Goal: Obtain resource: Download file/media

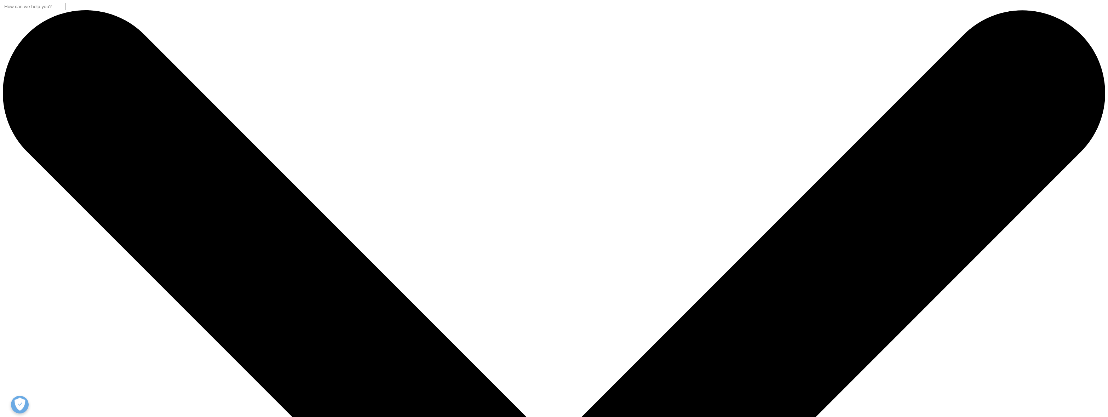
scroll to position [224, 418]
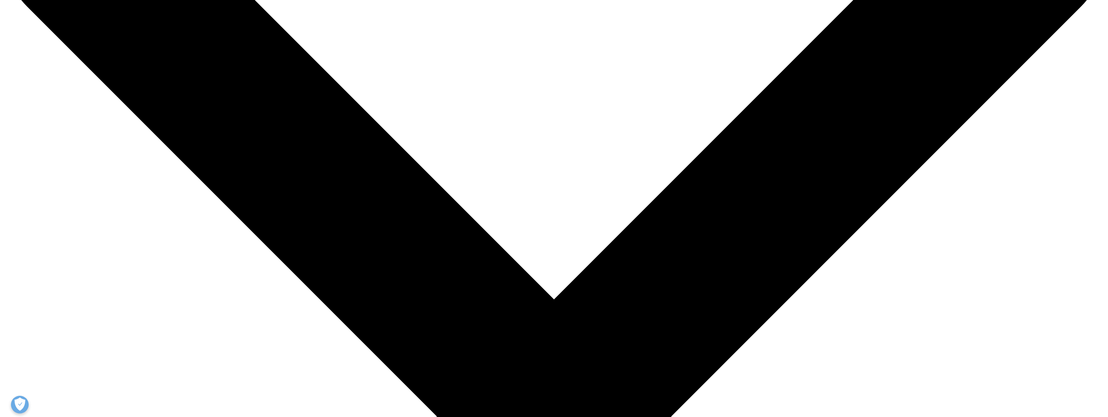
scroll to position [195, 0]
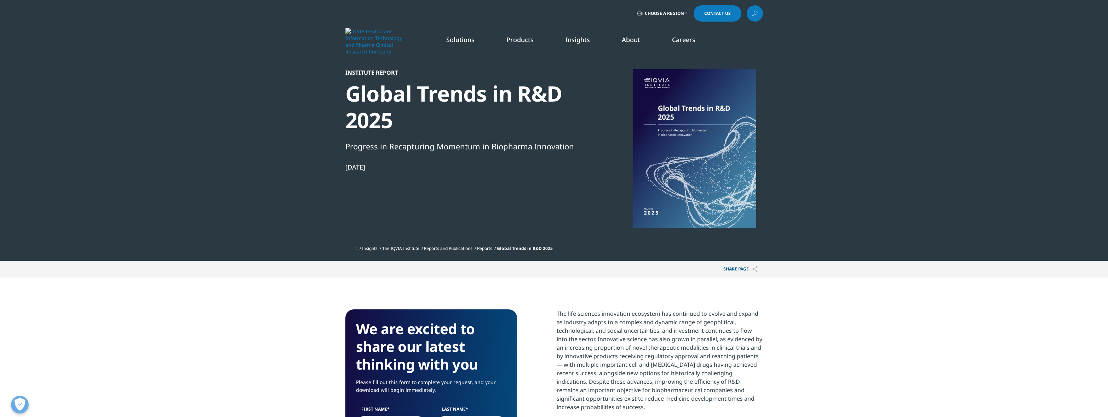
click at [67, 119] on link "DISCOVER INSIGHTS" at bounding box center [147, 121] width 234 height 6
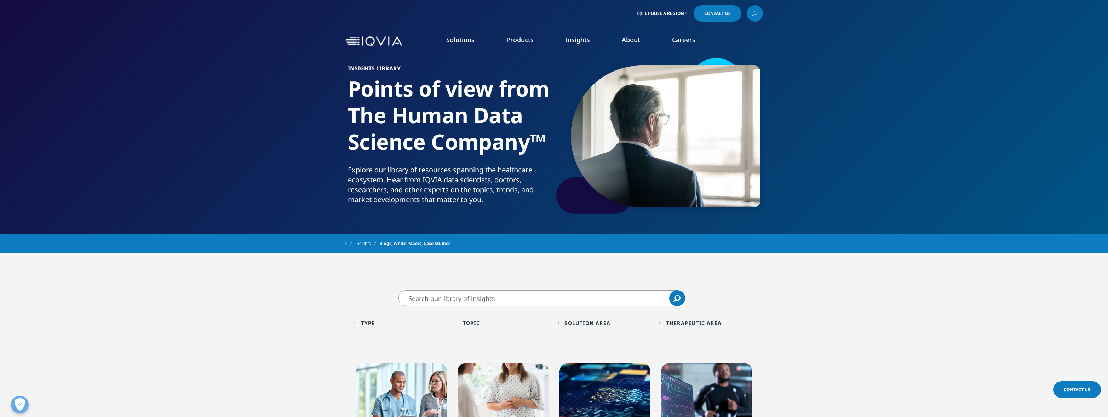
click at [374, 42] on img at bounding box center [373, 41] width 57 height 10
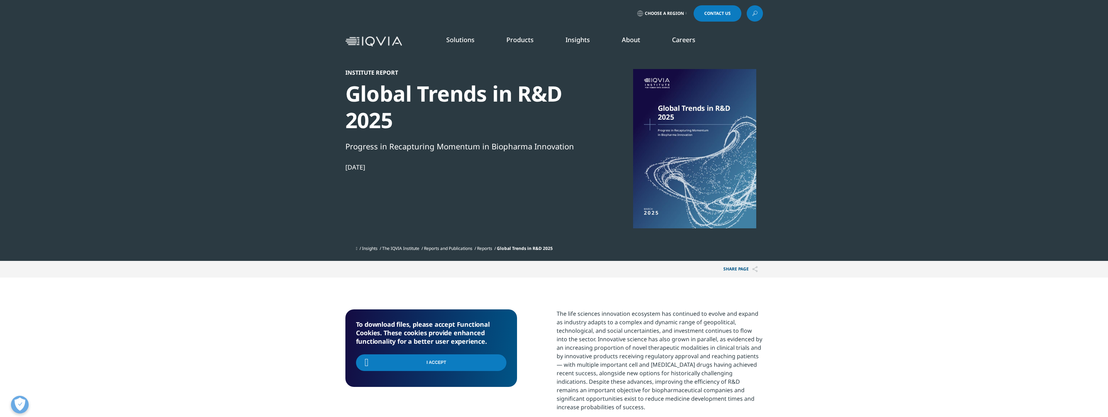
scroll to position [224, 418]
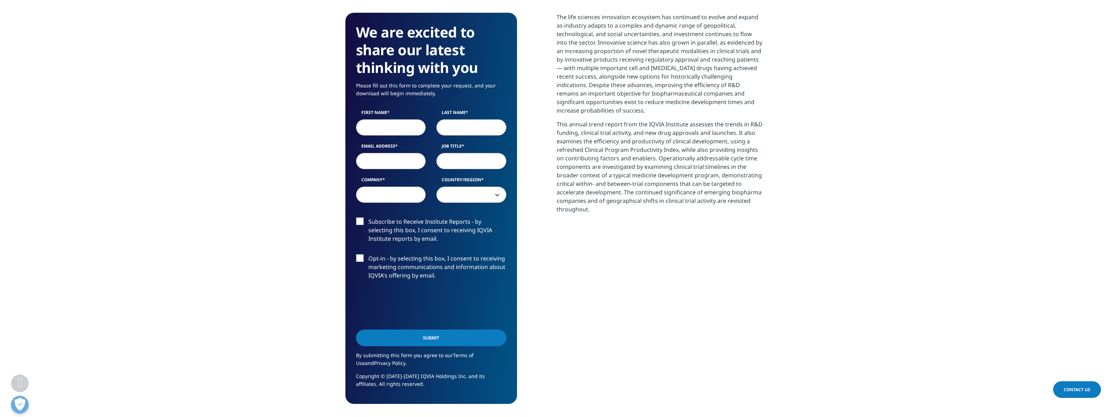
scroll to position [303, 0]
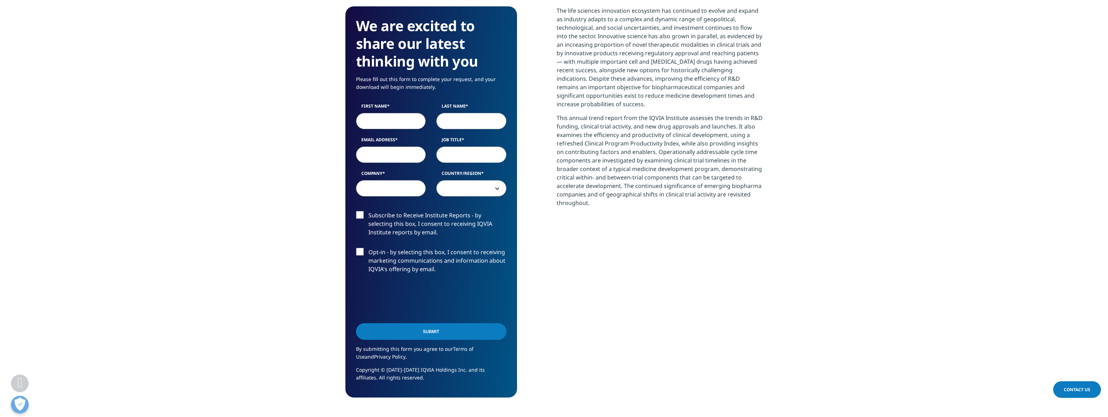
click at [382, 117] on input "First Name" at bounding box center [391, 121] width 70 height 16
type input "Antonio"
click at [454, 125] on input "Last Name" at bounding box center [471, 121] width 70 height 16
type input "Carvalho"
click at [448, 153] on input "Job Title" at bounding box center [471, 155] width 70 height 16
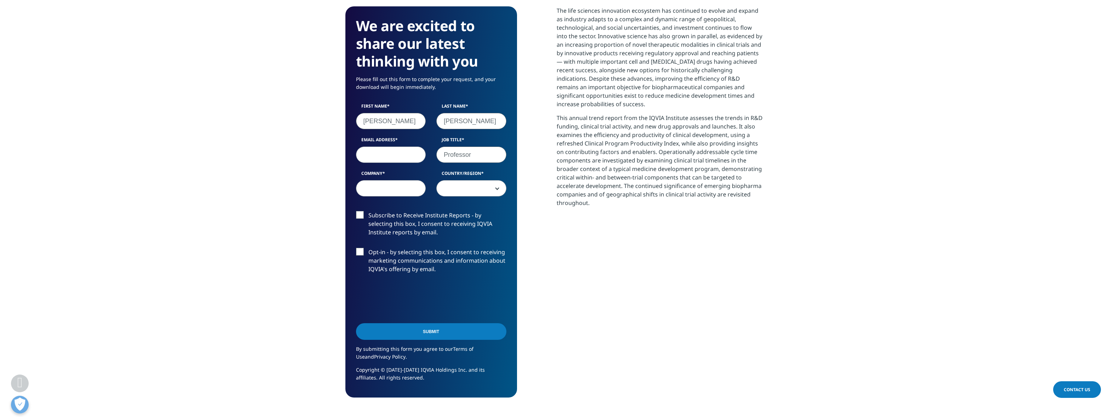
type input "Professor"
click at [391, 155] on input "Email Address" at bounding box center [391, 155] width 70 height 16
type input "acarlos@biof.ufrj.br"
click at [371, 189] on input "Company" at bounding box center [391, 188] width 70 height 16
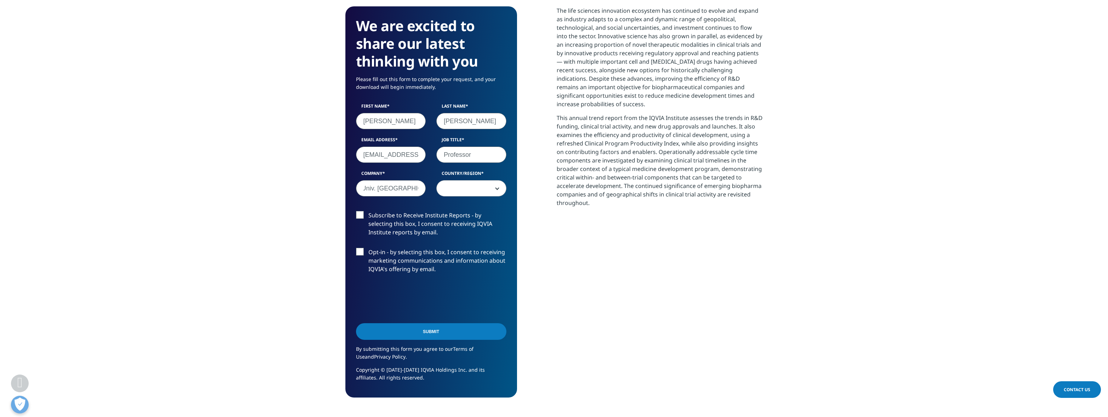
type input "Federal Univ. Rio de Janeiro"
click at [484, 189] on span at bounding box center [471, 188] width 69 height 16
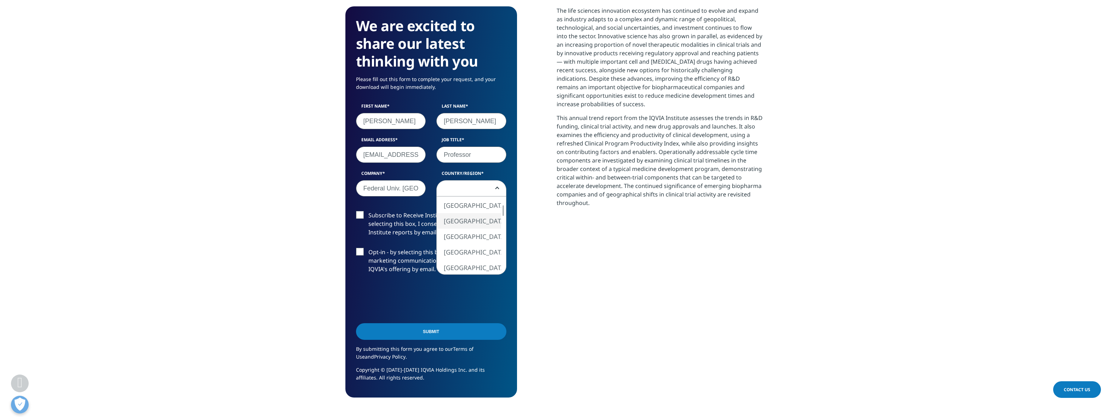
select select "[GEOGRAPHIC_DATA]"
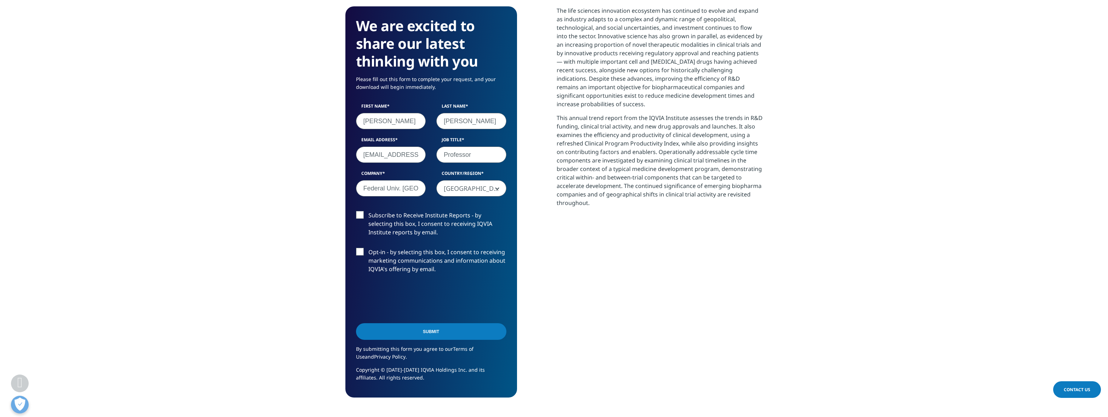
click at [364, 218] on label "Subscribe to Receive Institute Reports - by selecting this box, I consent to re…" at bounding box center [431, 225] width 150 height 29
click at [368, 211] on input "Subscribe to Receive Institute Reports - by selecting this box, I consent to re…" at bounding box center [368, 211] width 0 height 0
click at [362, 253] on label "Opt-in - by selecting this box, I consent to receiving marketing communications…" at bounding box center [431, 262] width 150 height 29
click at [368, 248] on input "Opt-in - by selecting this box, I consent to receiving marketing communications…" at bounding box center [368, 248] width 0 height 0
click at [492, 331] on input "Submit" at bounding box center [431, 331] width 150 height 17
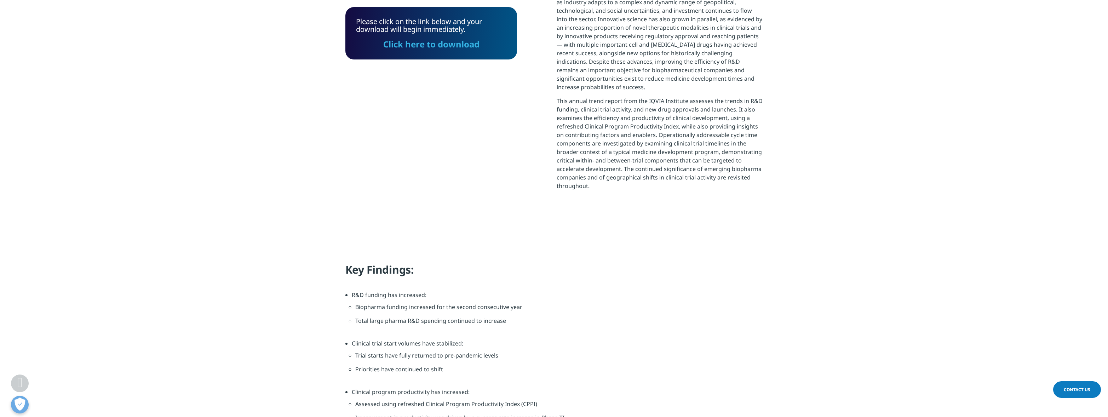
scroll to position [224, 418]
click at [442, 44] on link "Click here to download" at bounding box center [431, 44] width 96 height 12
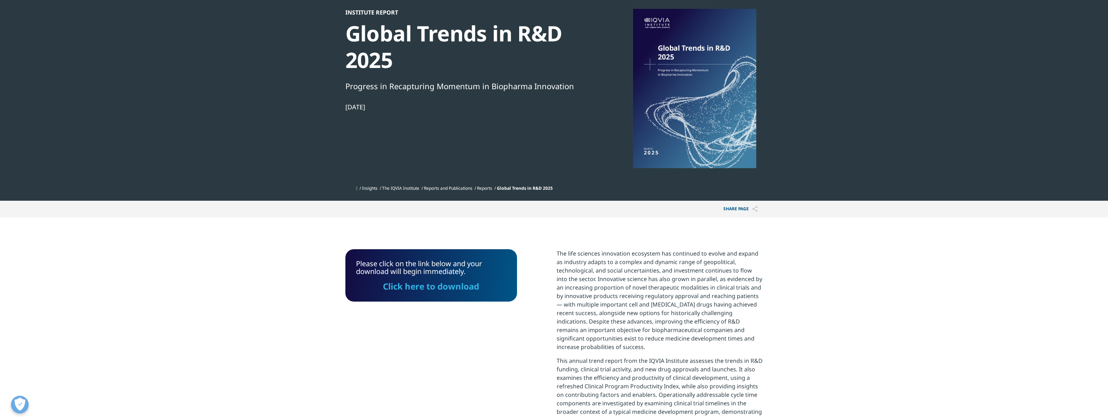
scroll to position [0, 0]
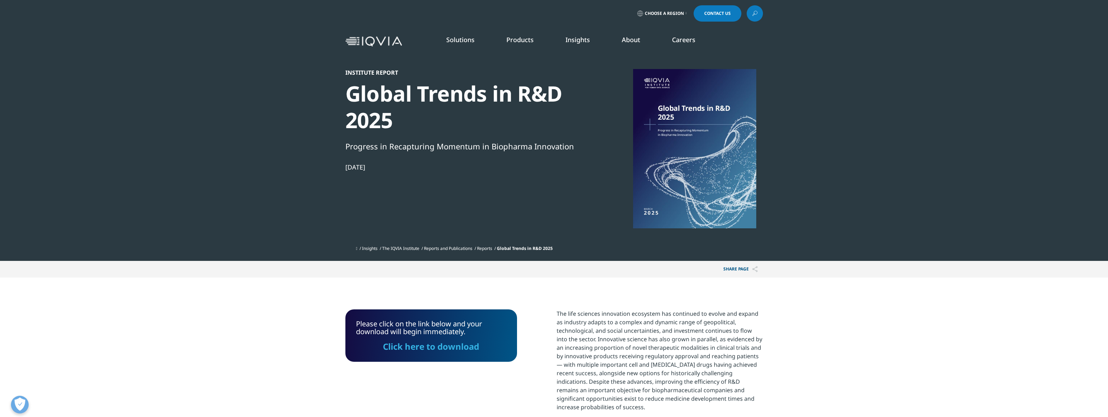
click at [379, 72] on div "Institute Report" at bounding box center [466, 72] width 243 height 7
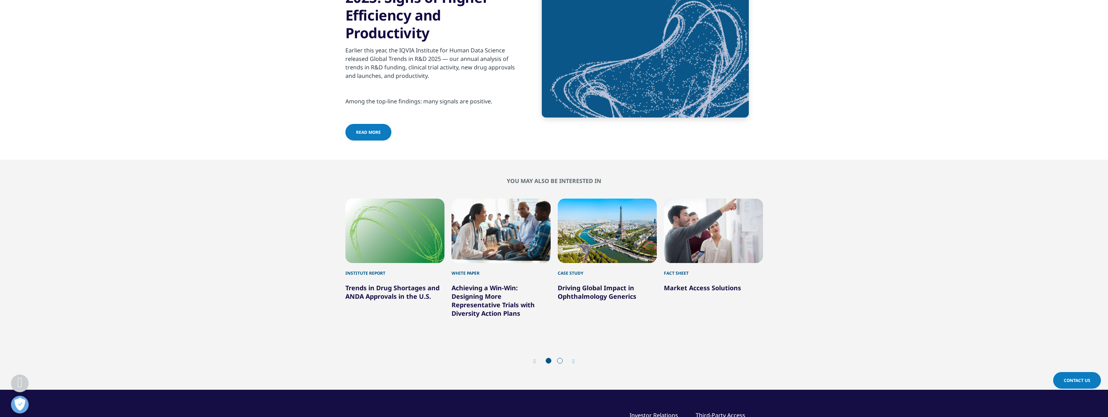
scroll to position [2625, 0]
click at [575, 360] on icon "Next slide" at bounding box center [574, 361] width 2 height 6
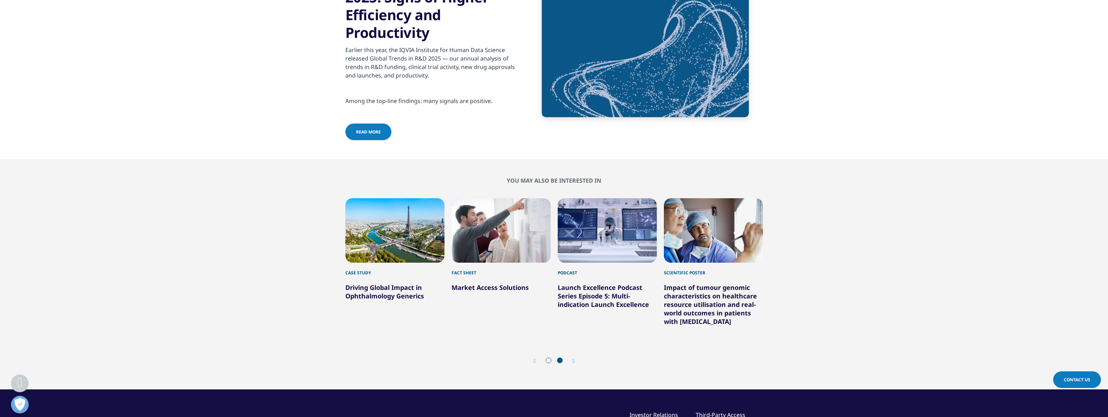
click at [535, 358] on icon "Previous slide" at bounding box center [535, 361] width 2 height 6
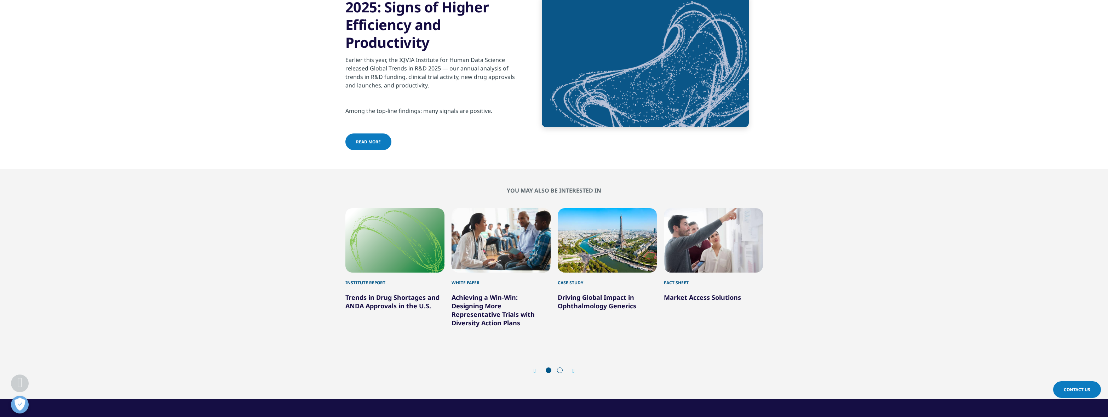
scroll to position [2615, 0]
click at [496, 314] on link "Achieving a Win-Win: Designing More Representative Trials with Diversity Action…" at bounding box center [493, 310] width 83 height 34
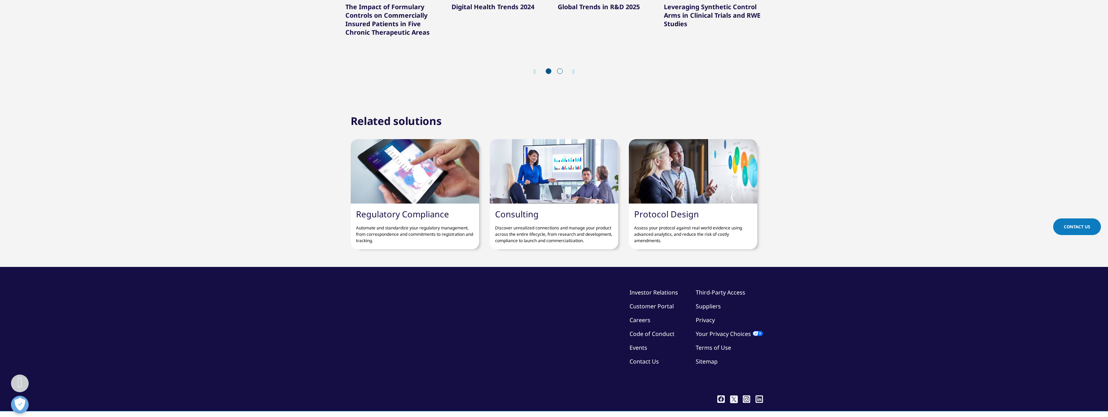
scroll to position [690, 0]
